Goal: Information Seeking & Learning: Learn about a topic

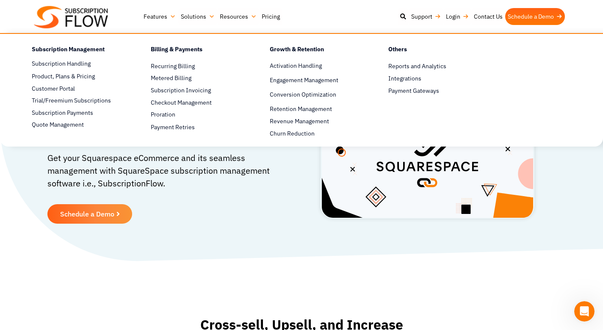
click at [158, 17] on link "Features" at bounding box center [159, 16] width 37 height 17
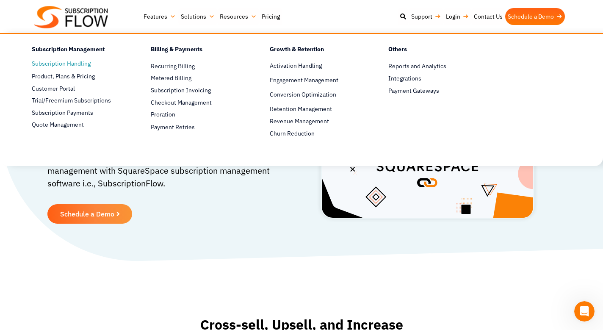
click at [79, 65] on link "Subscription Handling" at bounding box center [76, 64] width 89 height 10
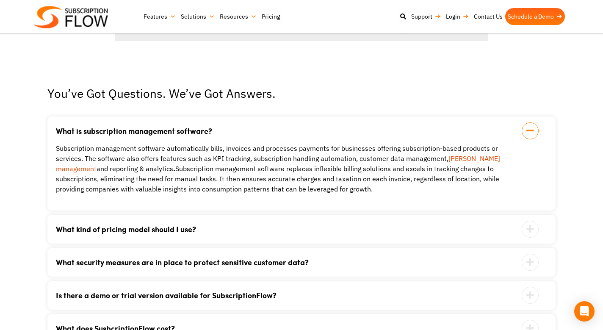
scroll to position [1669, 0]
click at [263, 17] on link "Pricing" at bounding box center [270, 16] width 23 height 17
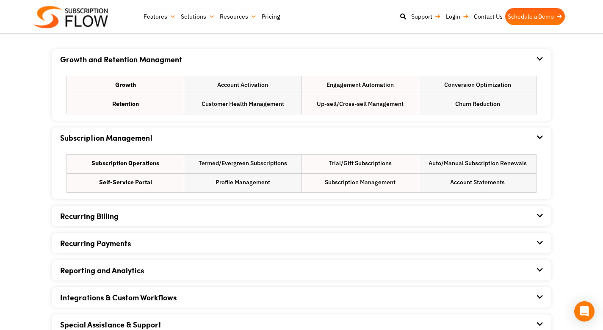
scroll to position [521, 0]
click at [541, 58] on icon at bounding box center [540, 58] width 6 height 7
click at [540, 61] on icon at bounding box center [539, 58] width 7 height 7
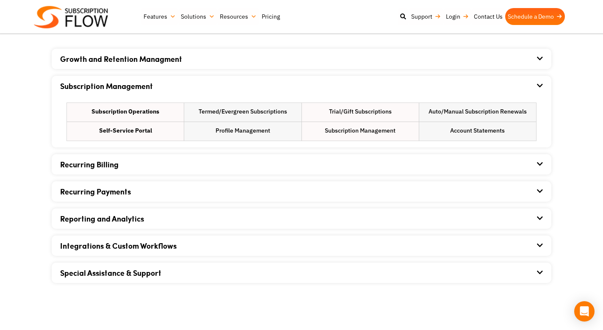
click at [541, 57] on icon at bounding box center [540, 58] width 6 height 7
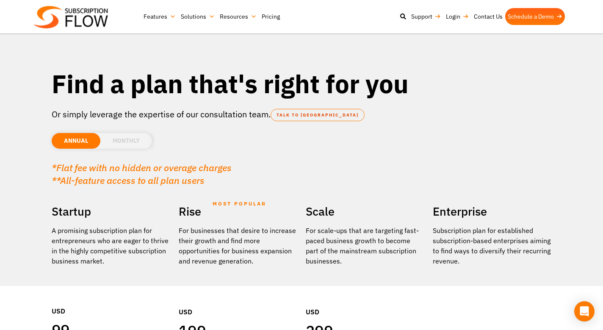
scroll to position [0, 0]
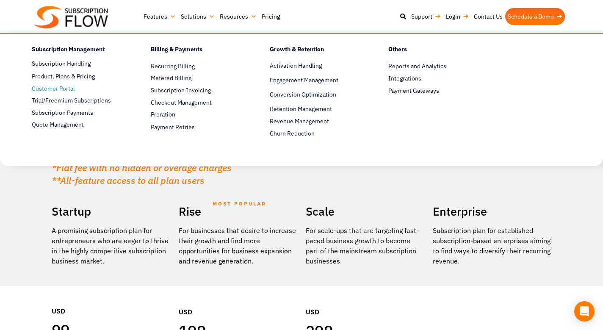
click at [60, 87] on span "Customer Portal" at bounding box center [53, 88] width 43 height 9
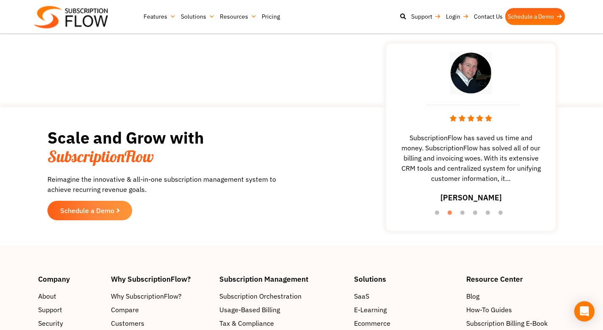
scroll to position [1286, 0]
